Goal: Transaction & Acquisition: Book appointment/travel/reservation

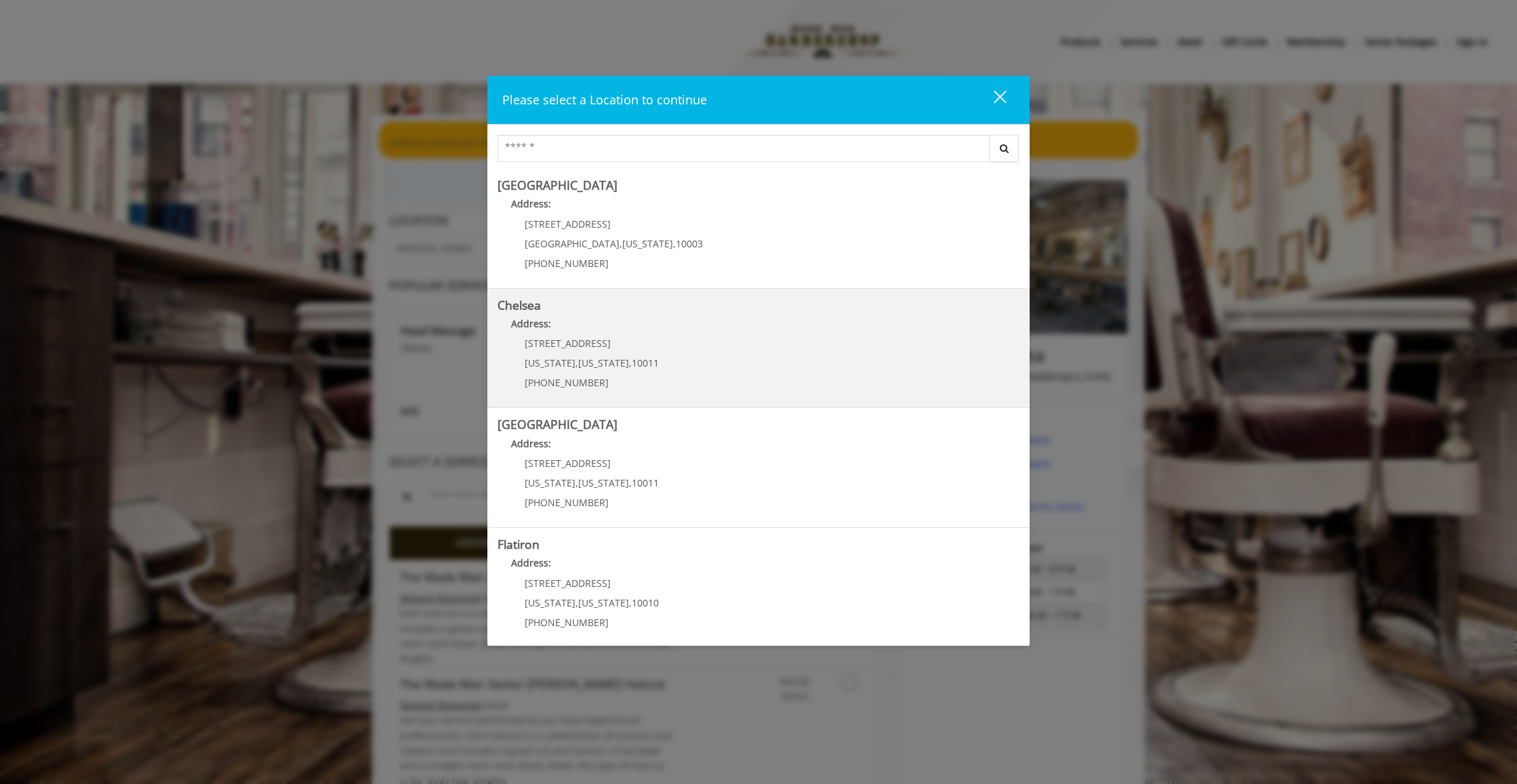
click at [615, 349] on div "[STREET_ADDRESS][US_STATE][US_STATE] (917) 639-3902" at bounding box center [581, 367] width 168 height 59
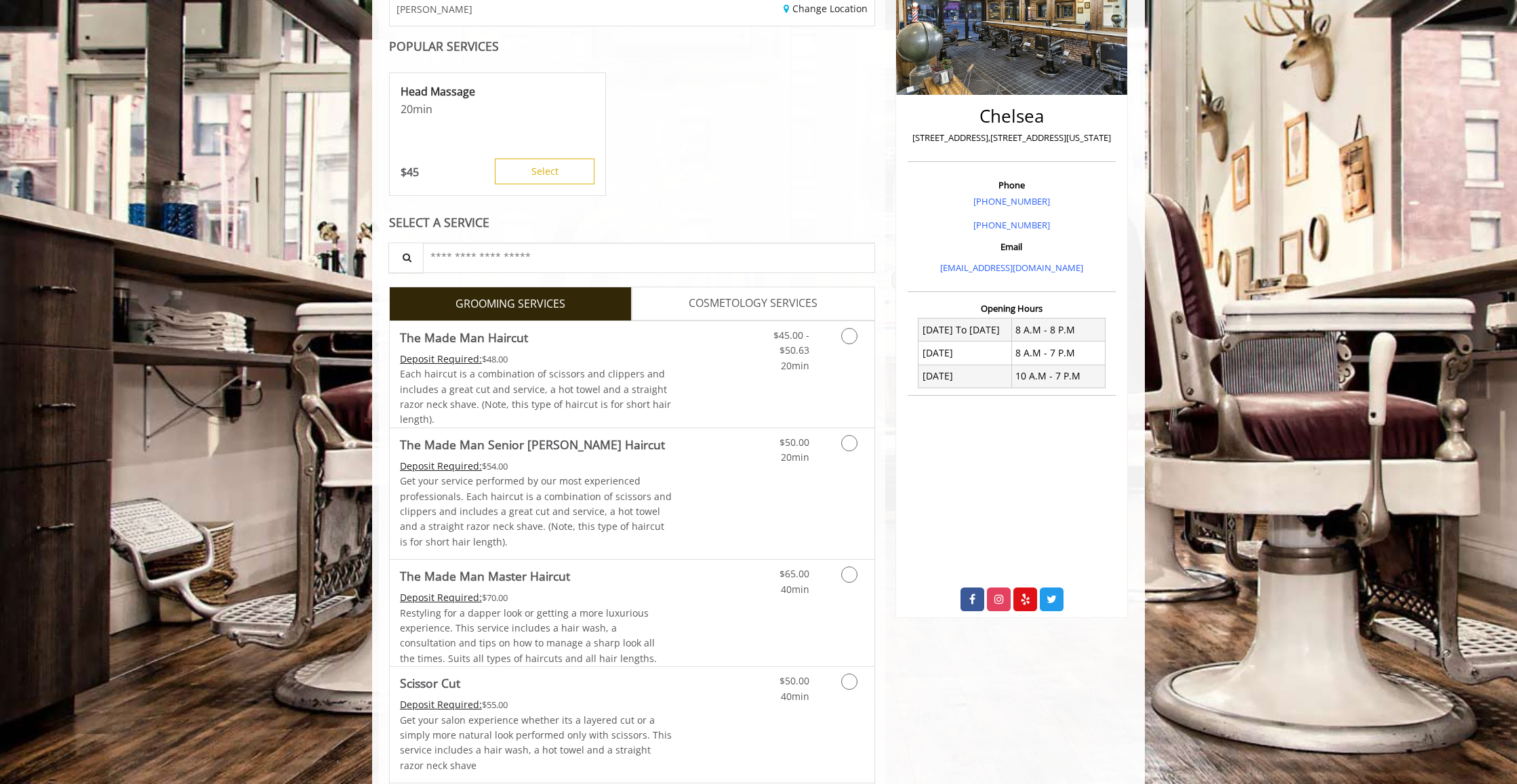
scroll to position [245, 0]
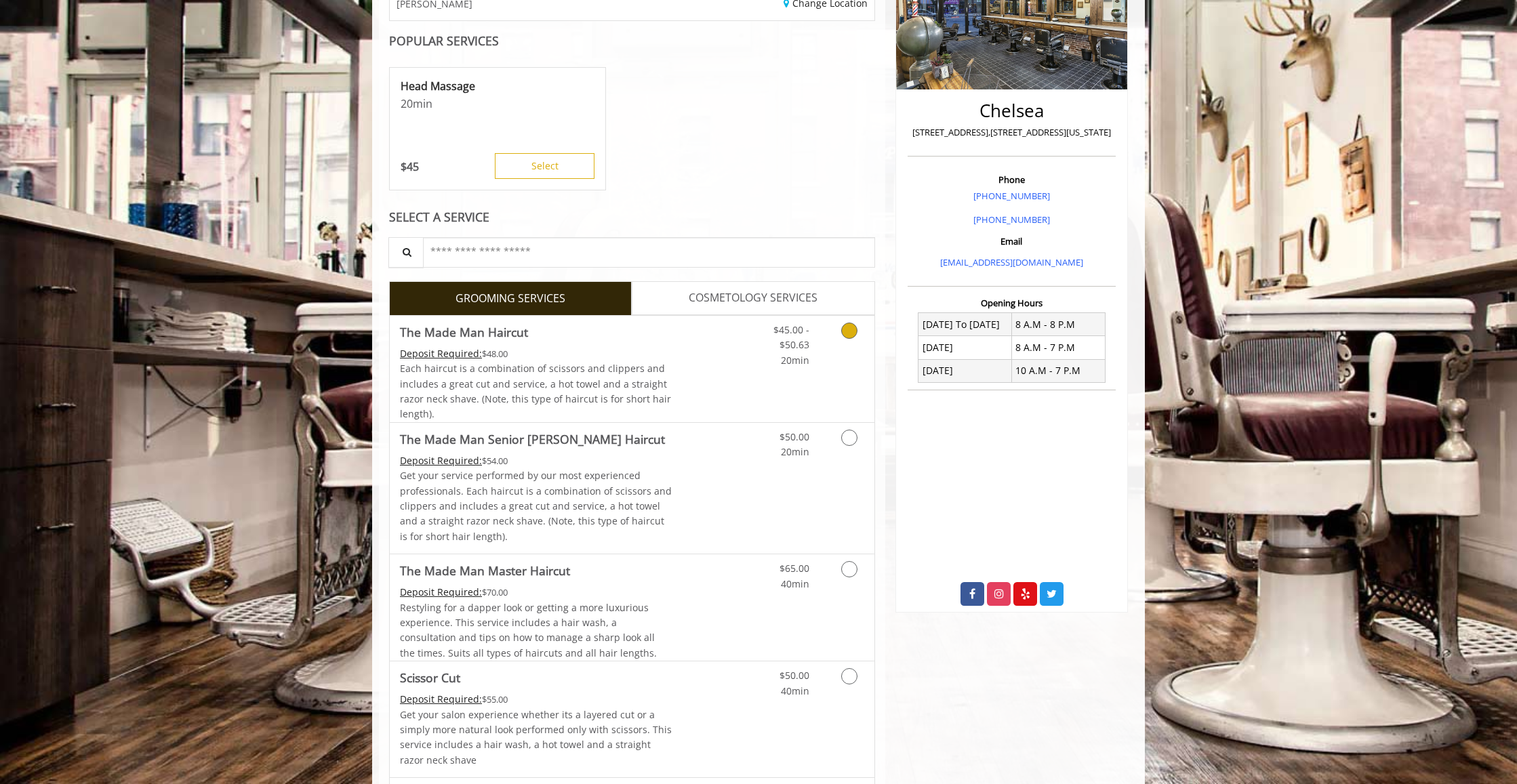
click at [845, 332] on icon "Grooming services" at bounding box center [849, 331] width 16 height 16
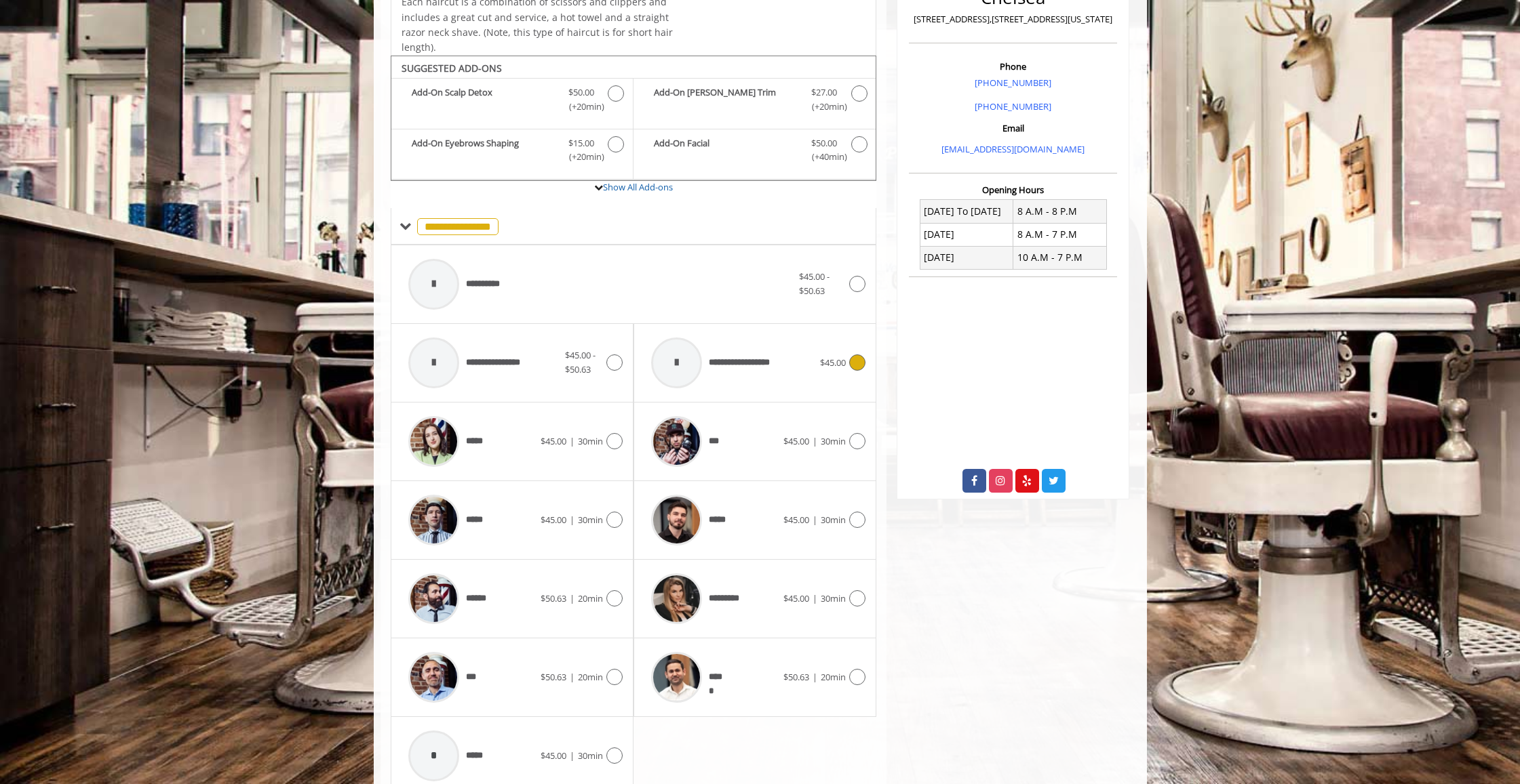
scroll to position [357, 0]
click at [857, 287] on icon at bounding box center [857, 285] width 16 height 16
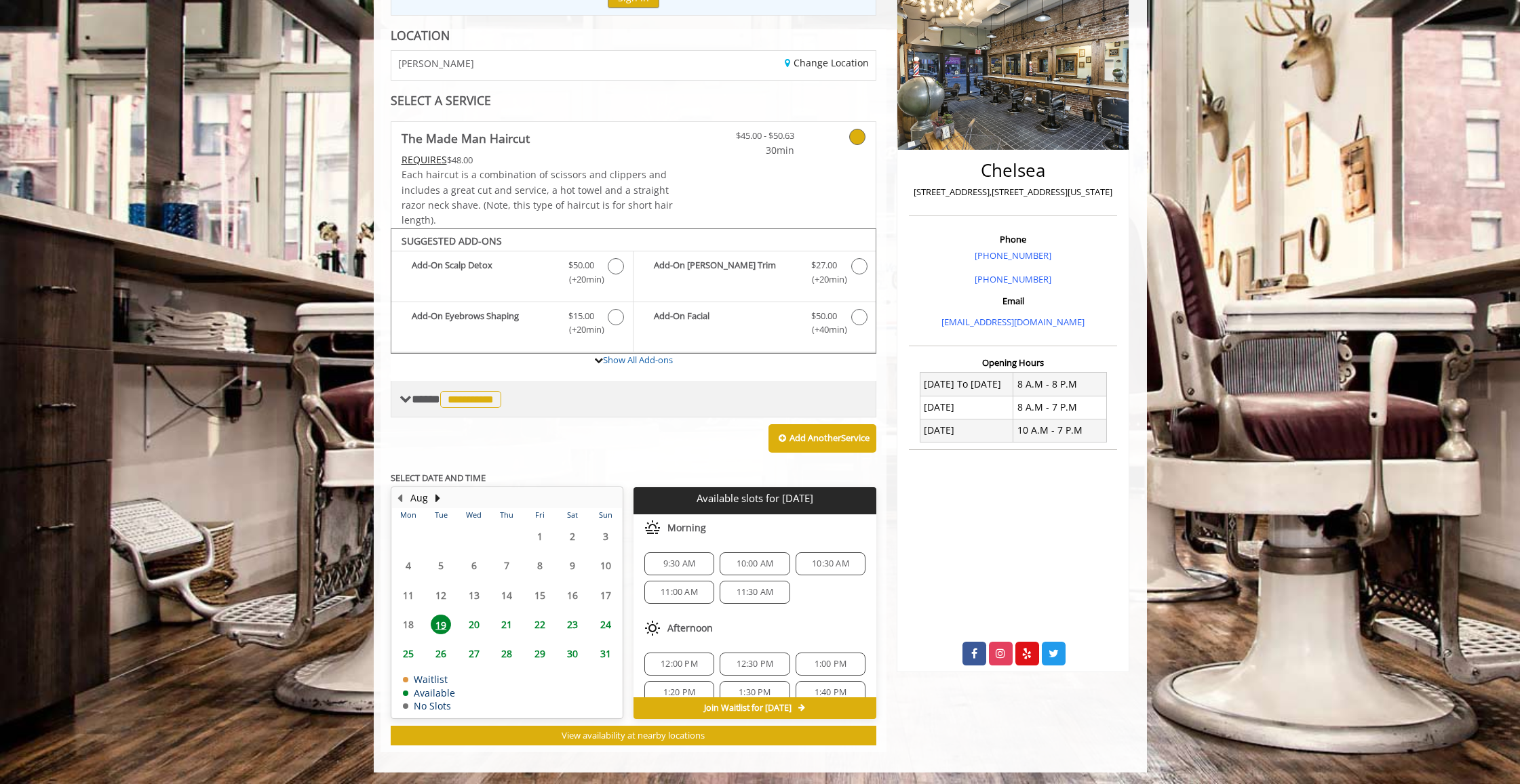
scroll to position [186, 0]
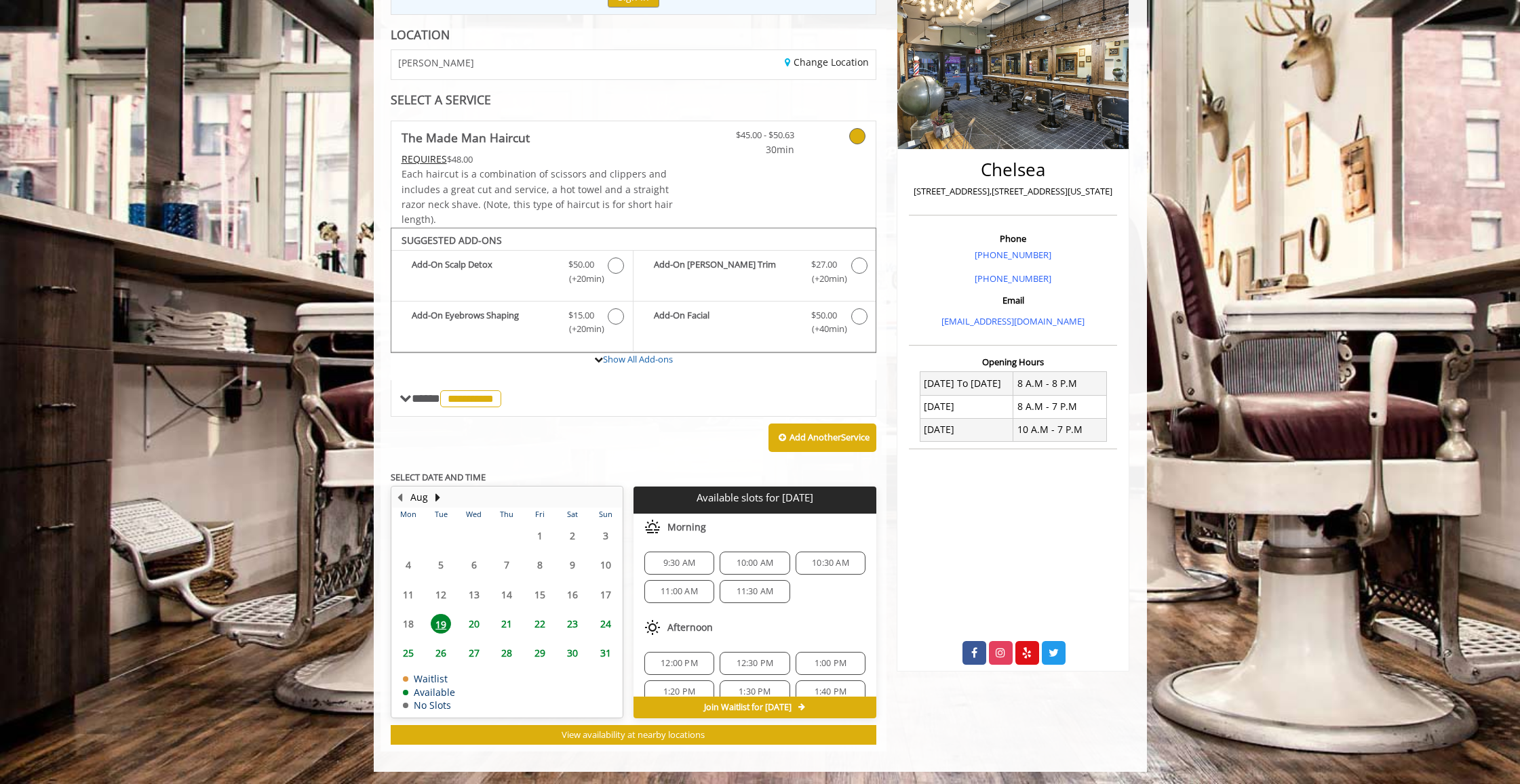
click at [682, 562] on span "9:30 AM" at bounding box center [679, 563] width 32 height 11
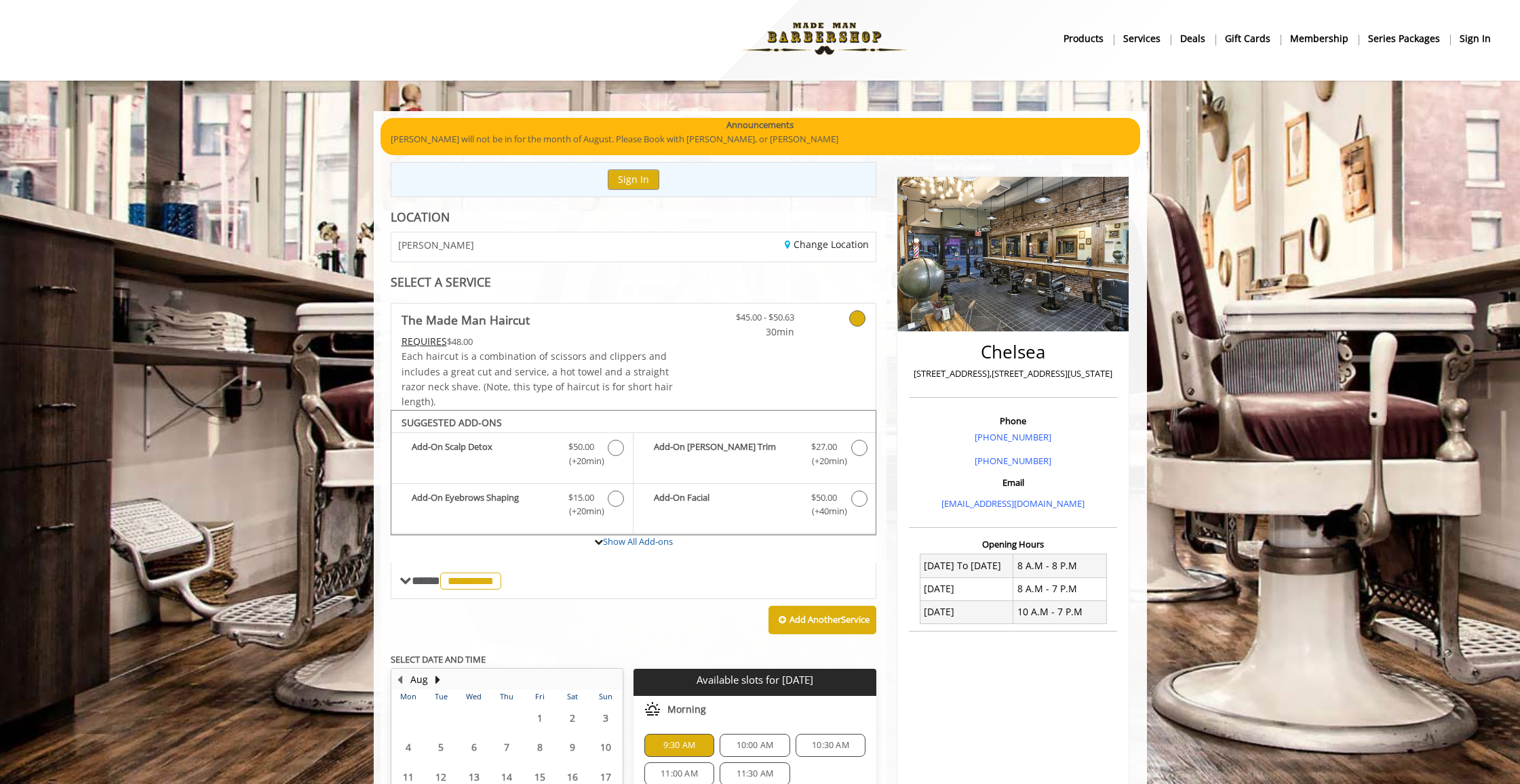
scroll to position [0, 0]
